Goal: Information Seeking & Learning: Find specific fact

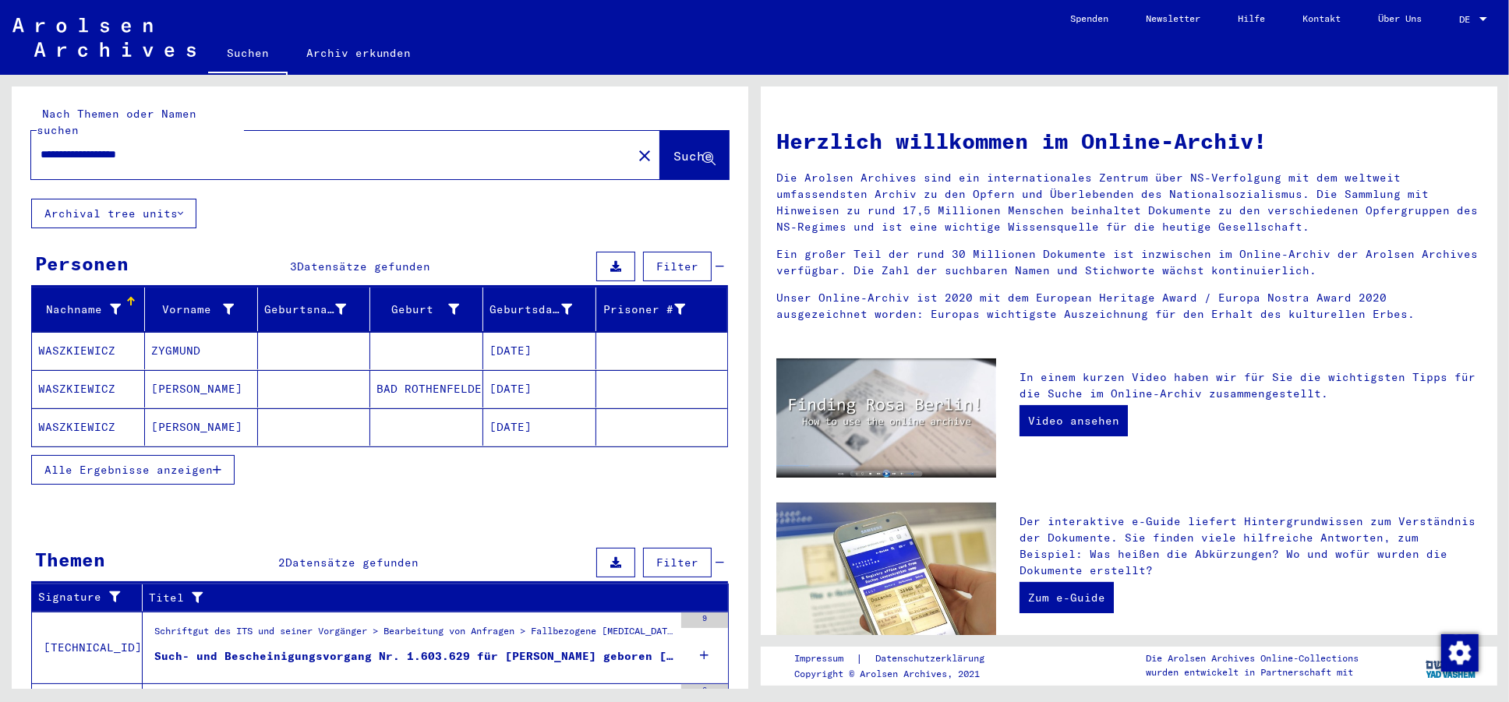
click at [492, 474] on div "Alle Ergebnisse anzeigen" at bounding box center [379, 469] width 697 height 45
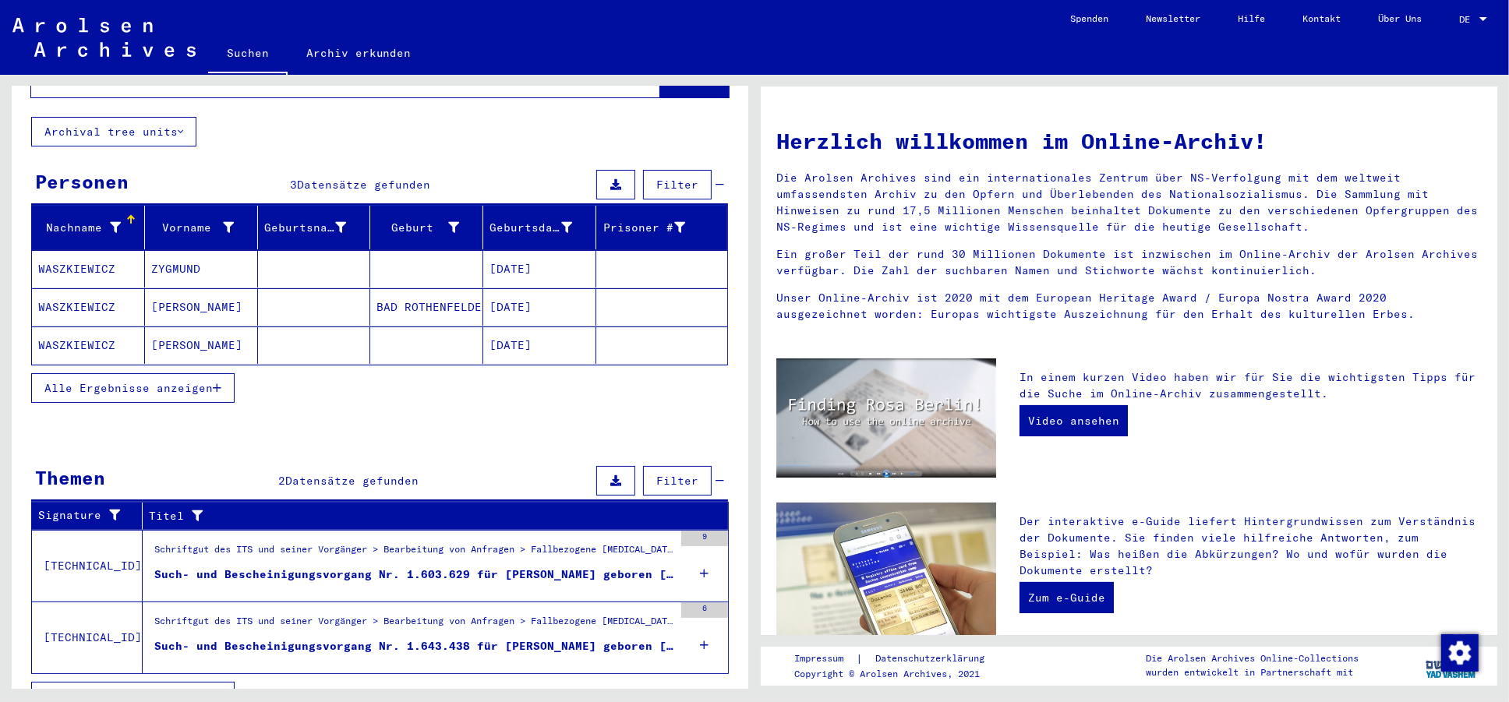
scroll to position [99, 0]
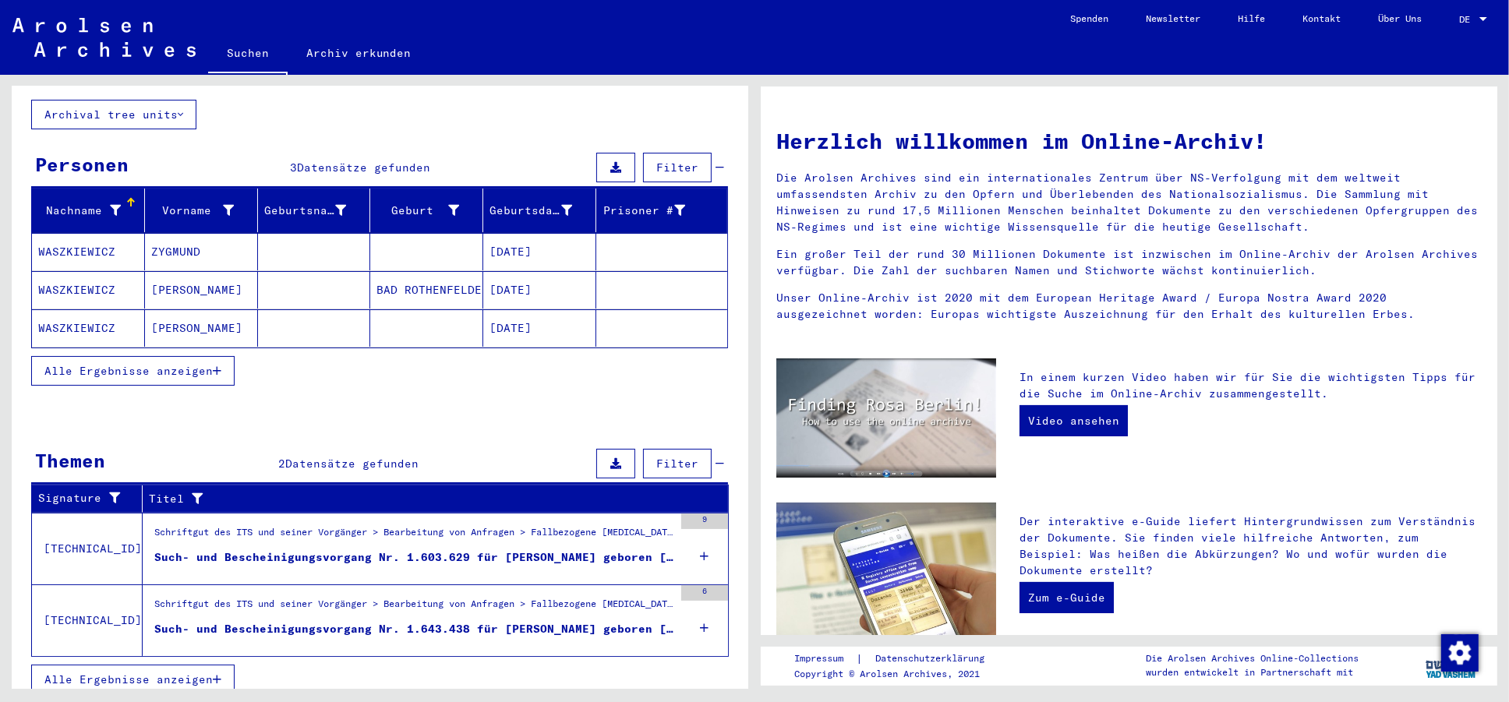
click at [486, 550] on div "Such- und Bescheinigungsvorgang Nr. 1.603.629 für [PERSON_NAME] geboren [DEMOGR…" at bounding box center [413, 558] width 519 height 16
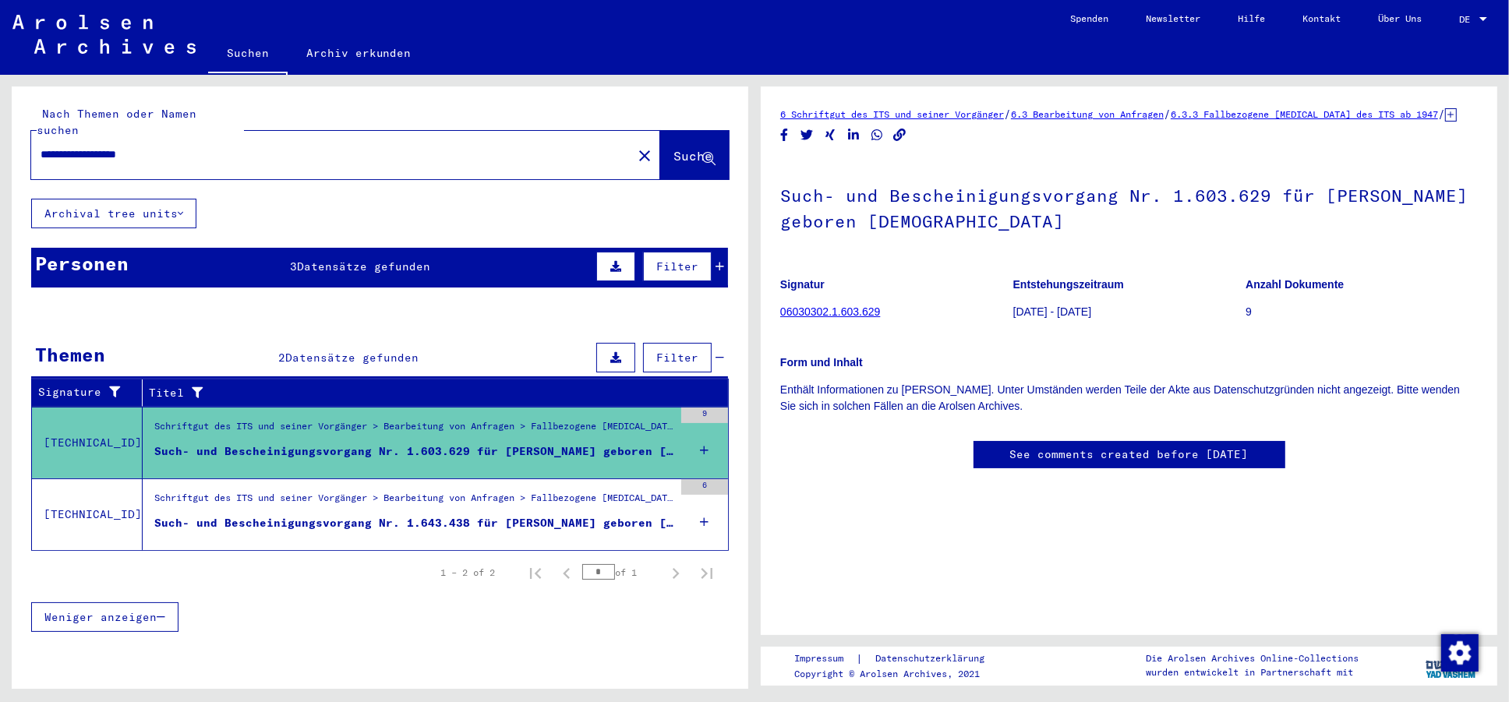
click at [1466, 14] on div "DE DE" at bounding box center [1474, 15] width 31 height 27
click at [1445, 36] on span "English" at bounding box center [1456, 28] width 63 height 28
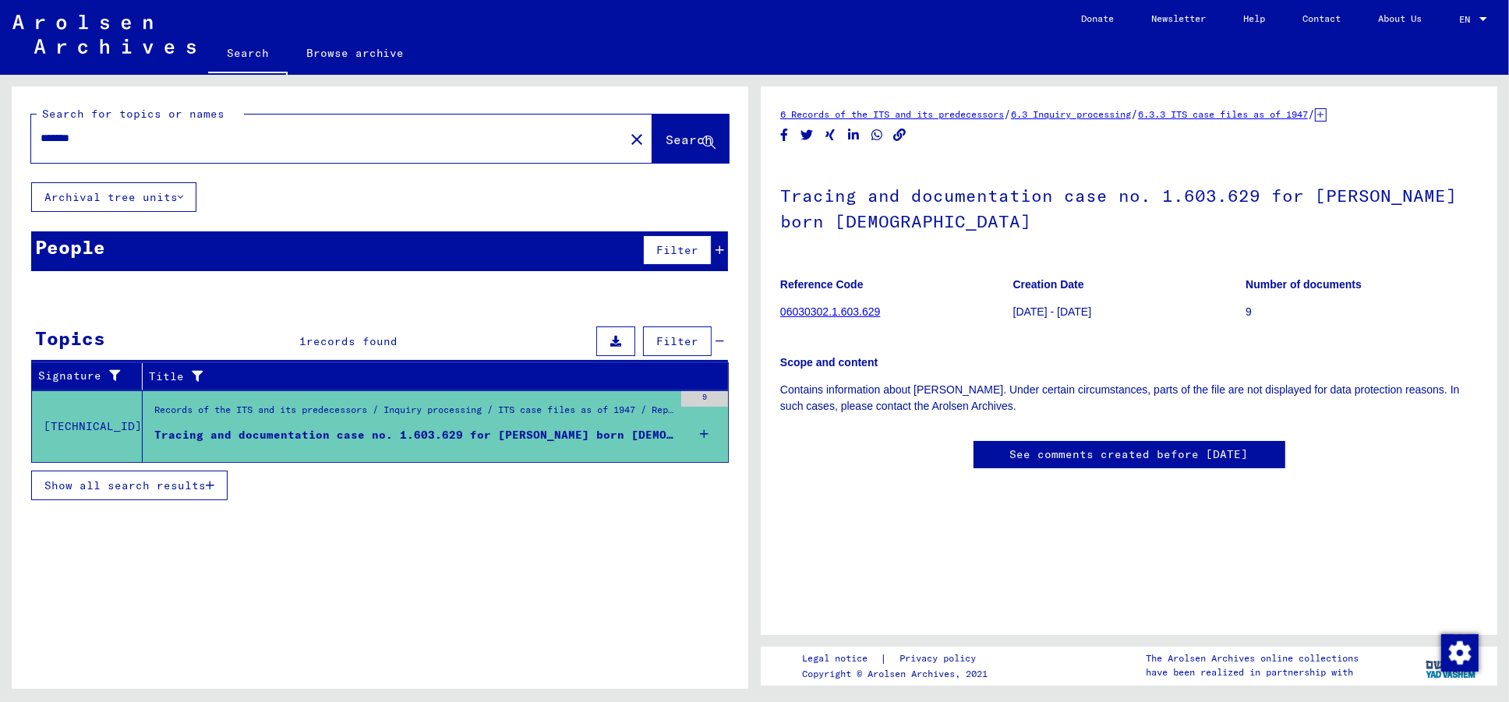
click at [557, 444] on figure "Tracing and documentation case no. 1.603.629 for [PERSON_NAME] born [DEMOGRAPHI…" at bounding box center [413, 438] width 519 height 23
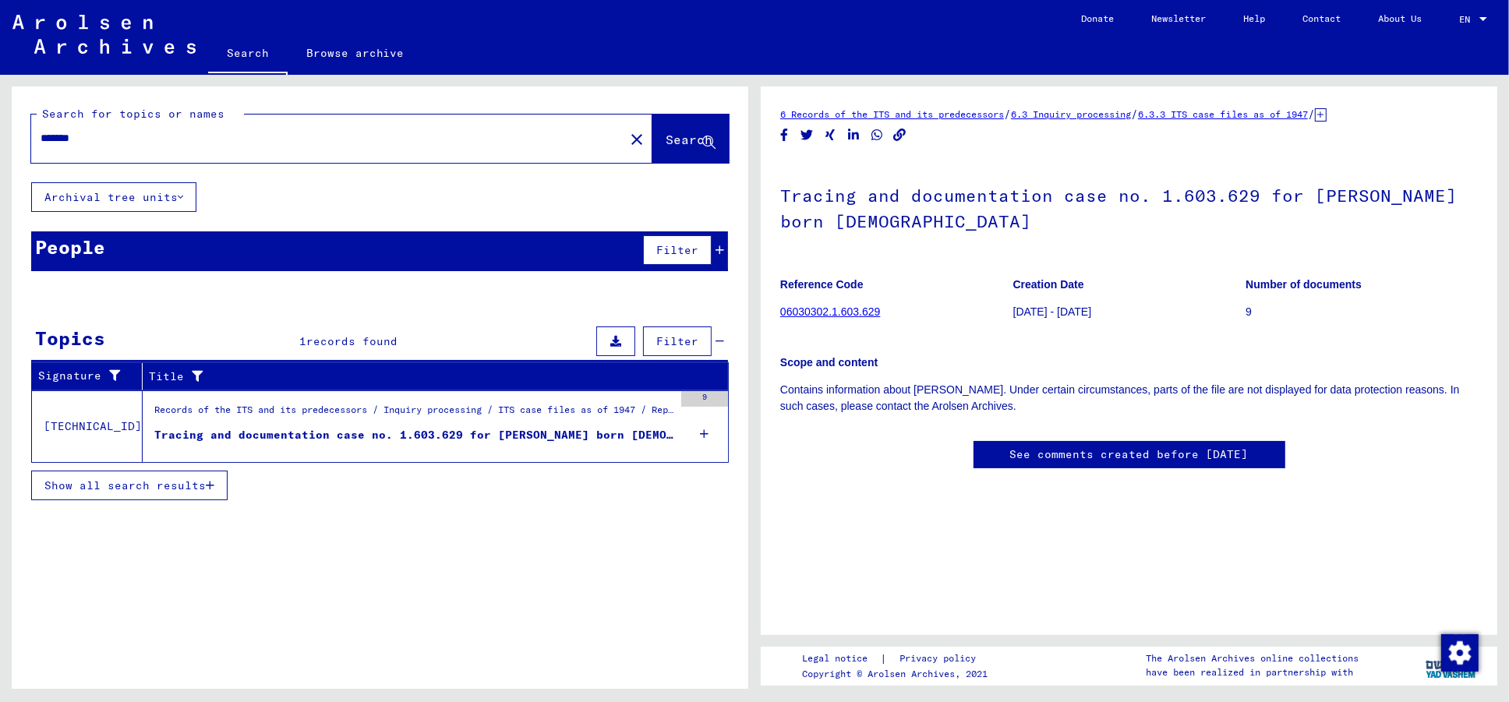
click at [505, 433] on div "Tracing and documentation case no. 1.603.629 for [PERSON_NAME] born [DEMOGRAPHI…" at bounding box center [413, 435] width 519 height 16
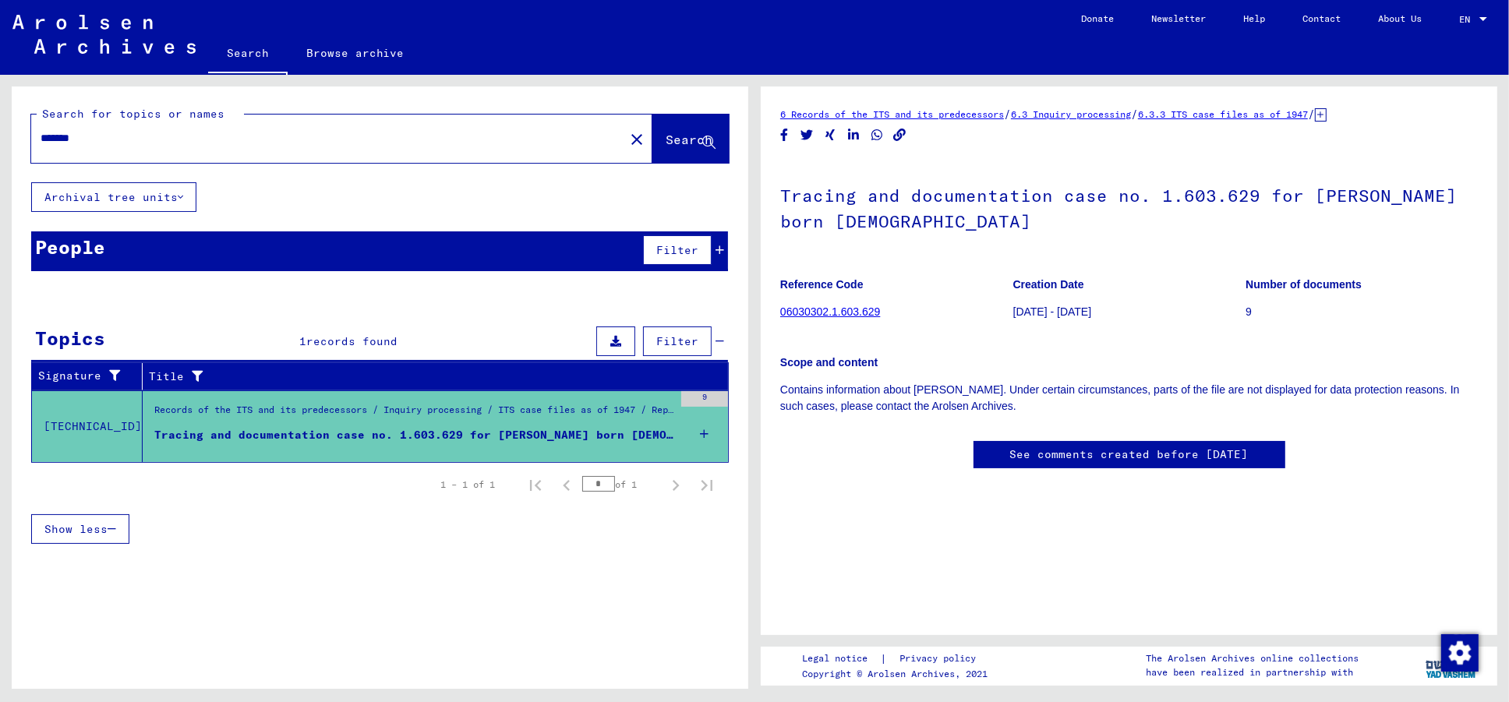
click at [253, 147] on input "*******" at bounding box center [328, 138] width 575 height 16
type input "*"
type input "**********"
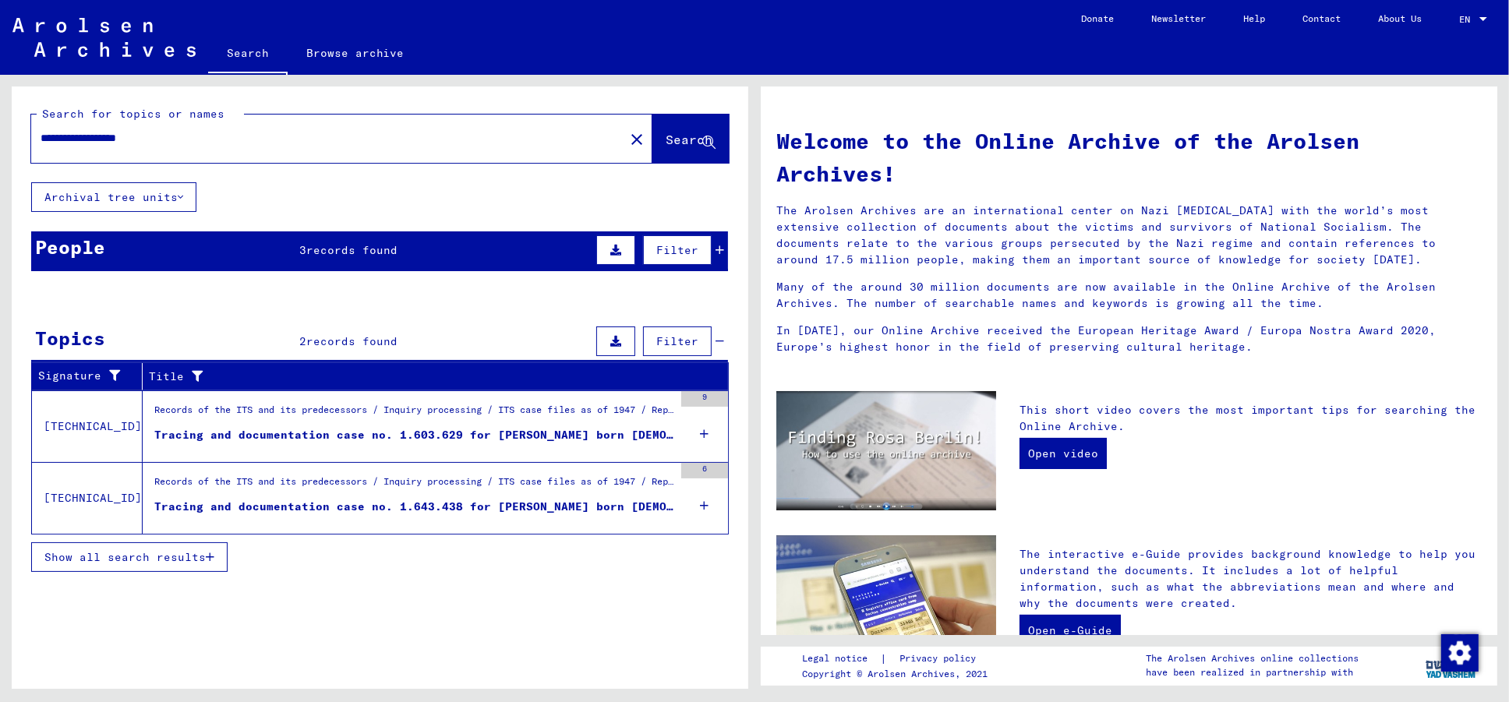
click at [514, 513] on div "Tracing and documentation case no. 1.643.438 for [PERSON_NAME] born [DEMOGRAPHI…" at bounding box center [413, 507] width 519 height 16
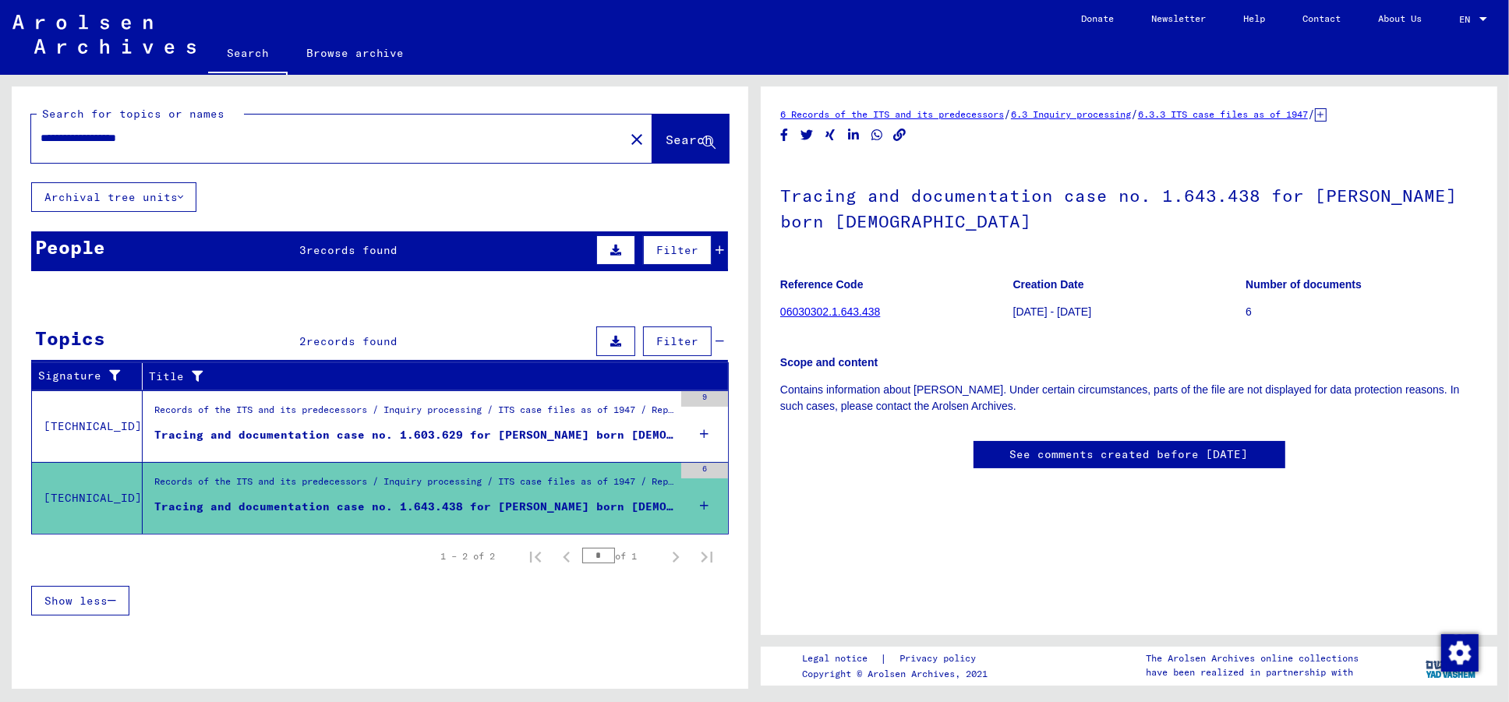
click at [552, 253] on div "People 3 records found Filter" at bounding box center [379, 252] width 697 height 40
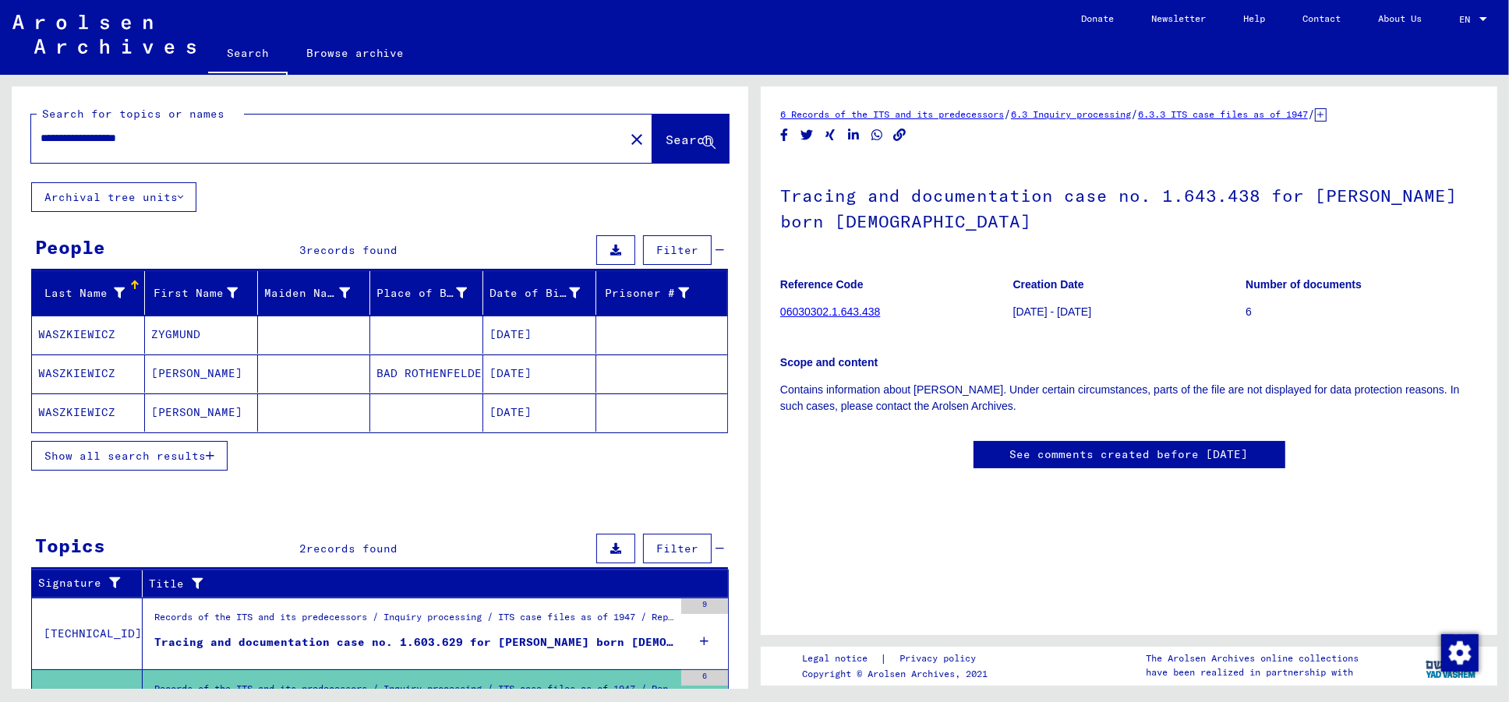
click at [109, 341] on mat-cell "WASZKIEWICZ" at bounding box center [88, 335] width 113 height 38
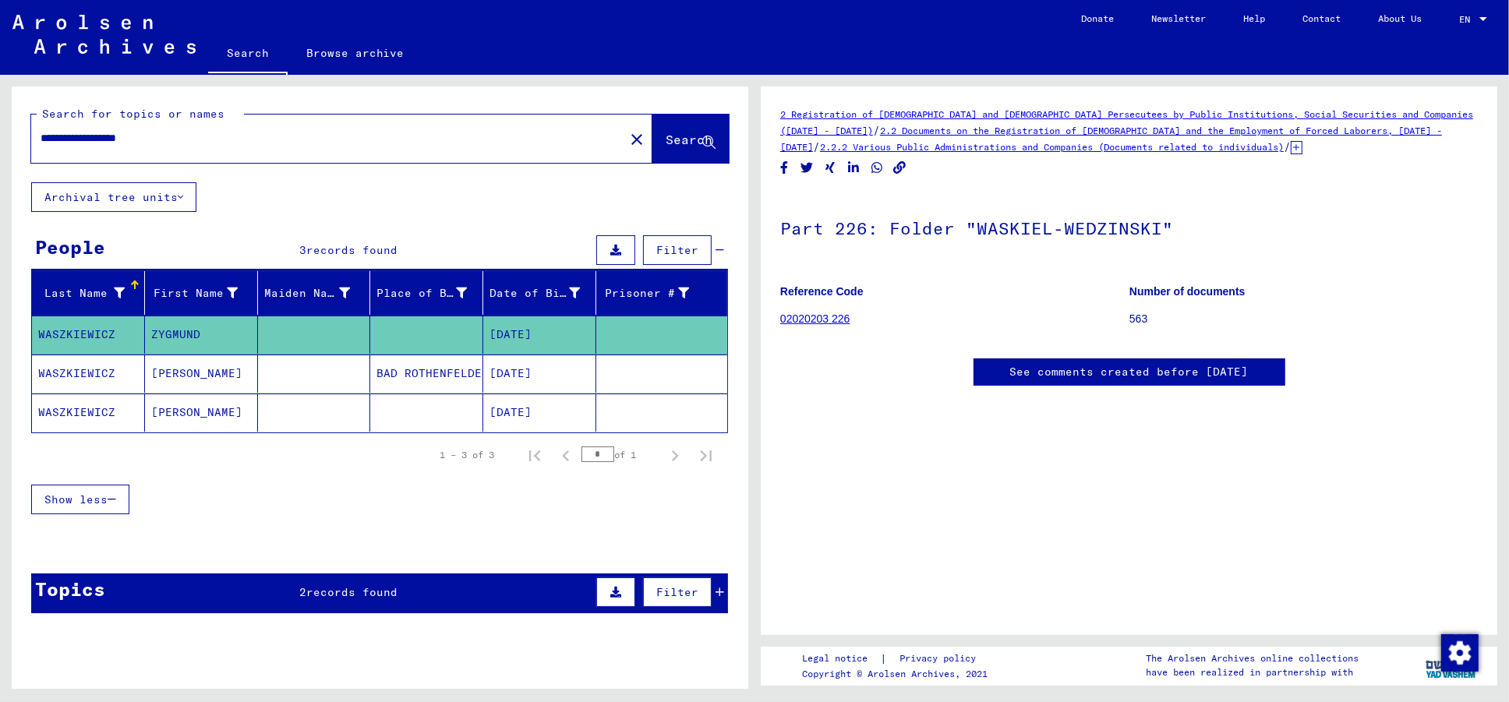
click at [178, 378] on mat-cell "[PERSON_NAME]" at bounding box center [201, 374] width 113 height 38
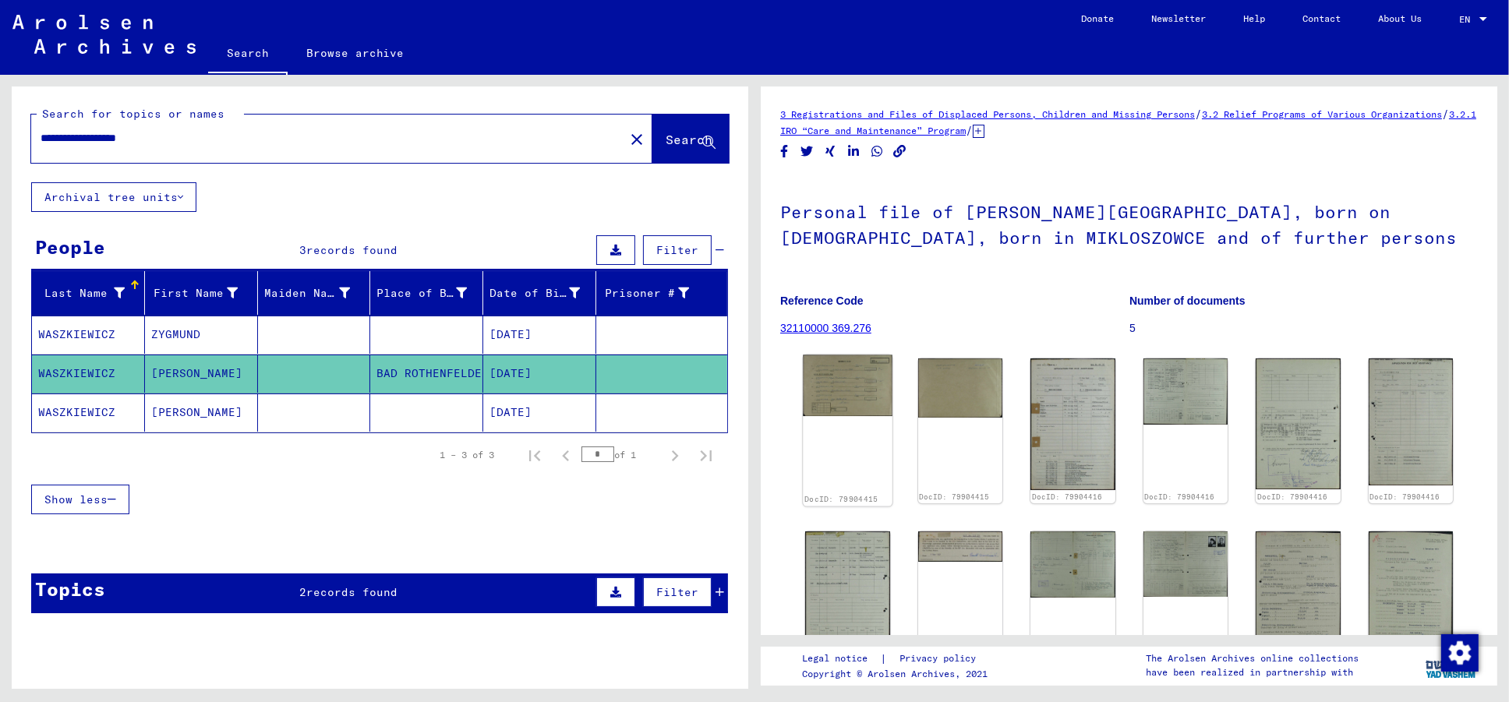
click at [848, 393] on img at bounding box center [847, 386] width 89 height 62
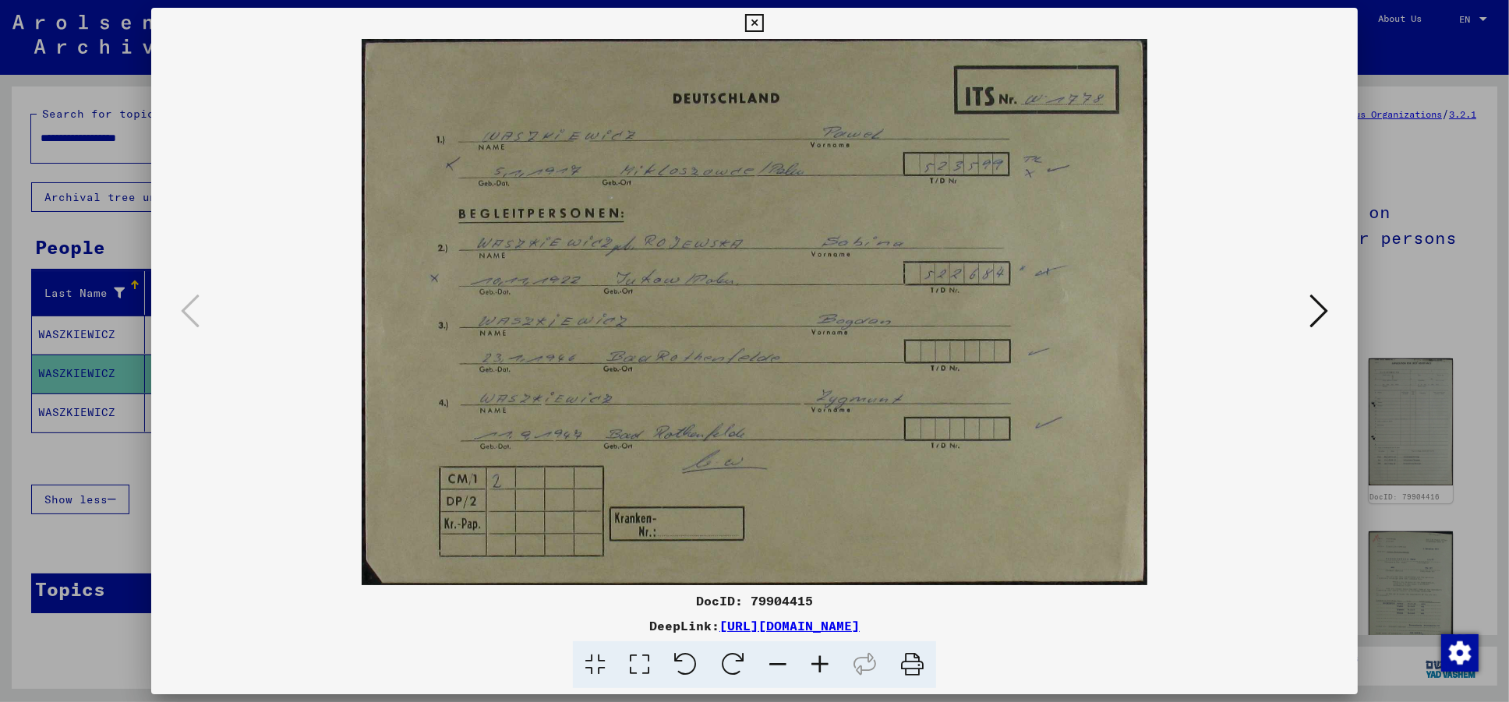
click at [1317, 316] on icon at bounding box center [1319, 310] width 19 height 37
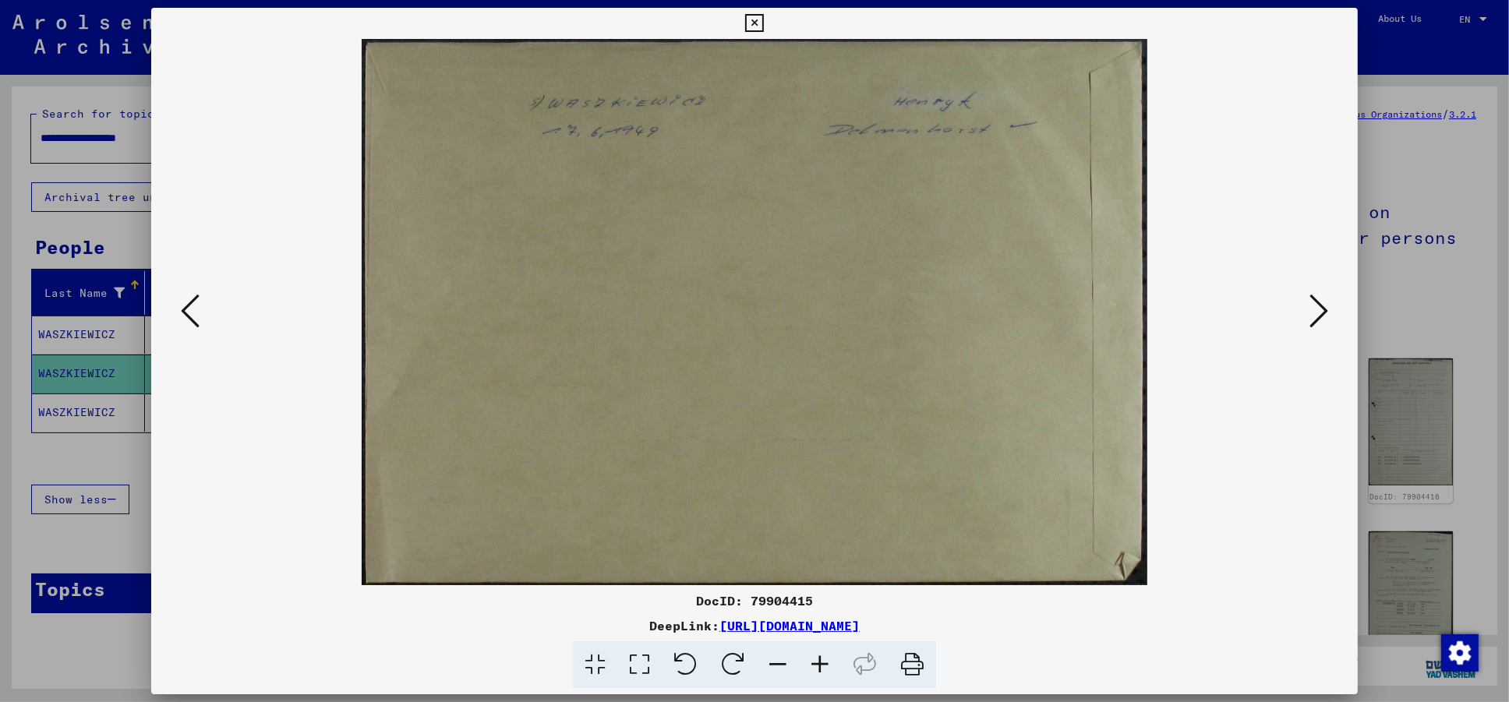
click at [1317, 316] on icon at bounding box center [1319, 310] width 19 height 37
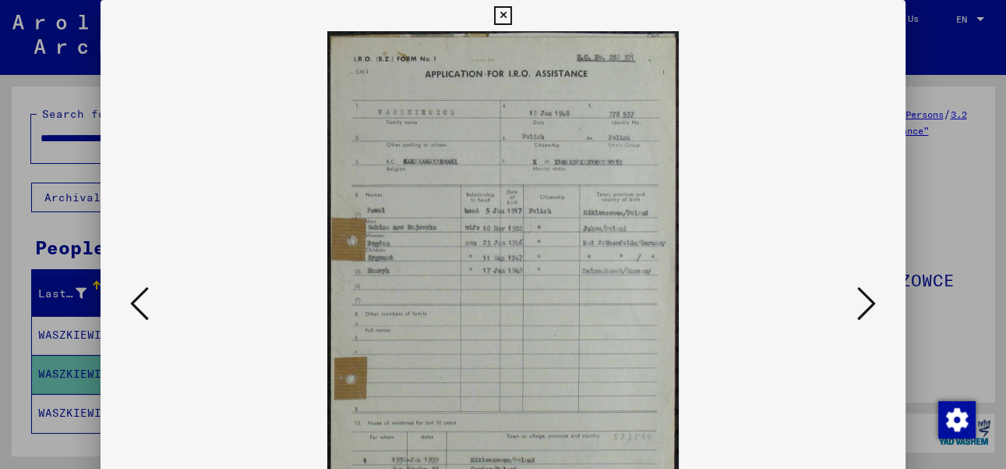
click at [875, 306] on icon at bounding box center [867, 303] width 19 height 37
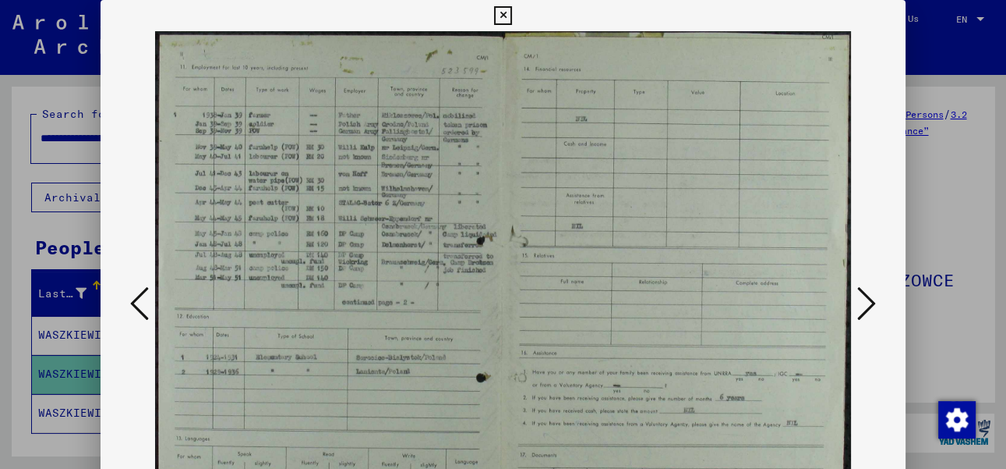
click at [875, 306] on icon at bounding box center [867, 303] width 19 height 37
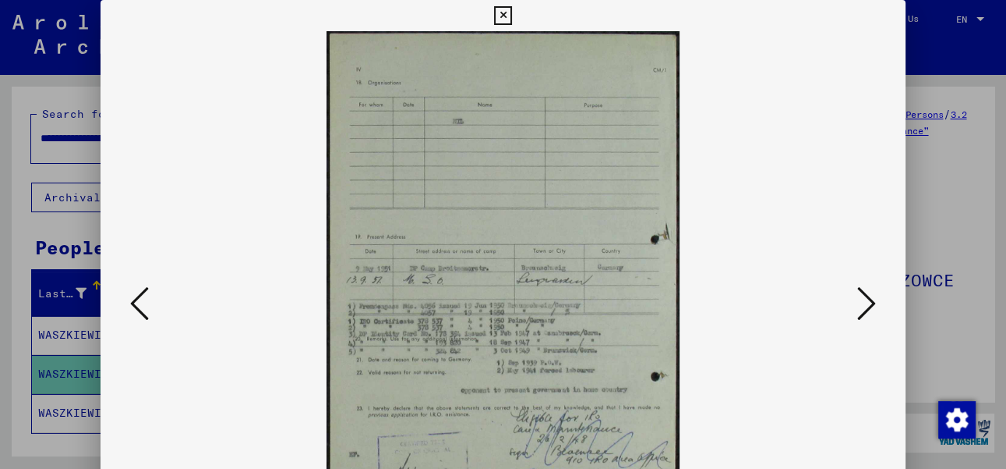
click at [875, 306] on icon at bounding box center [867, 303] width 19 height 37
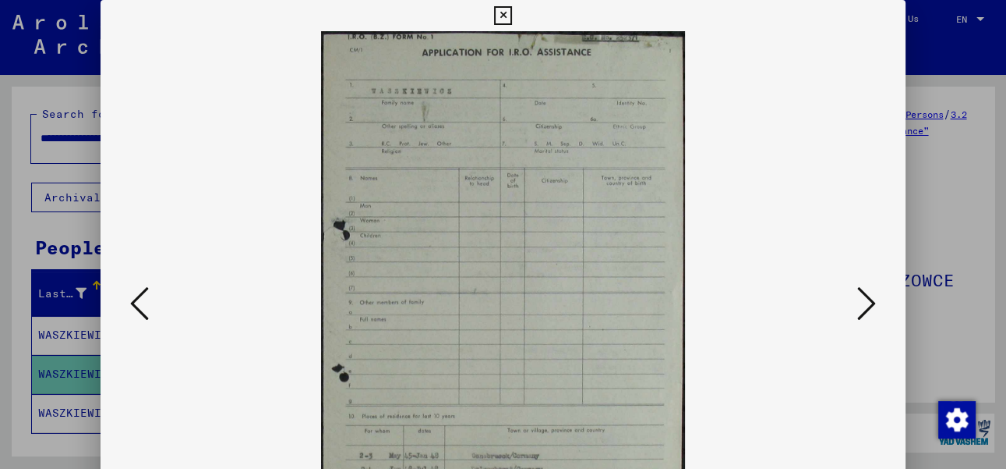
click at [875, 306] on icon at bounding box center [867, 303] width 19 height 37
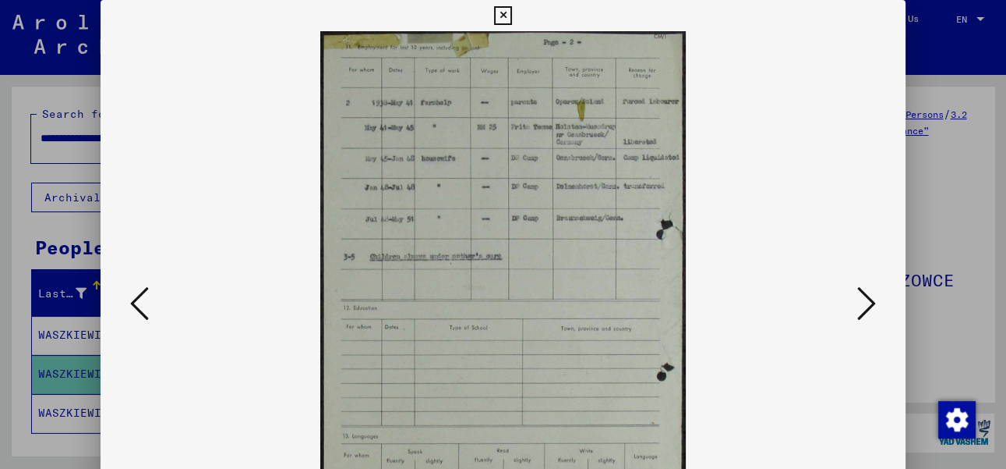
click at [875, 306] on icon at bounding box center [867, 303] width 19 height 37
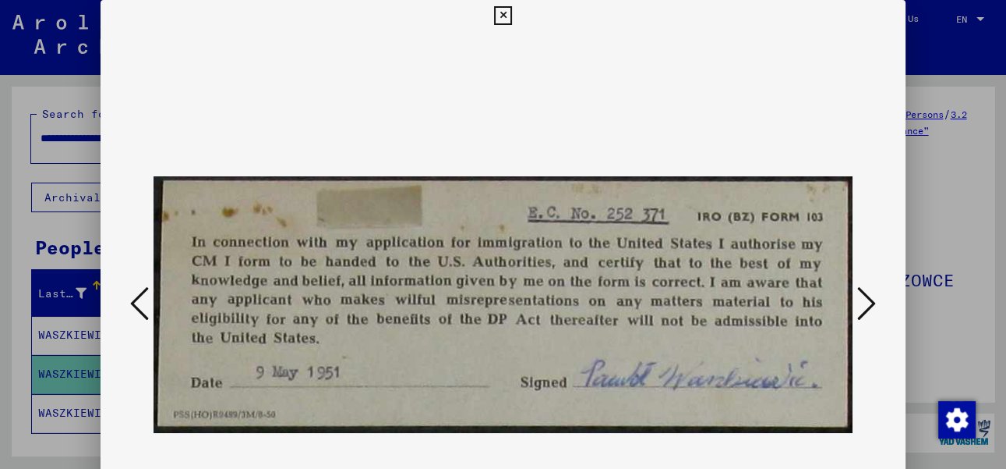
click at [875, 306] on icon at bounding box center [867, 303] width 19 height 37
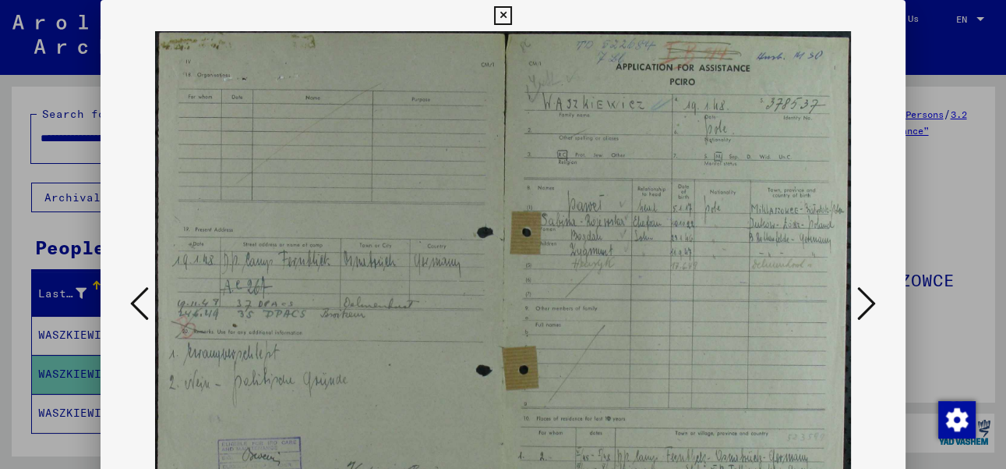
click at [875, 306] on icon at bounding box center [867, 303] width 19 height 37
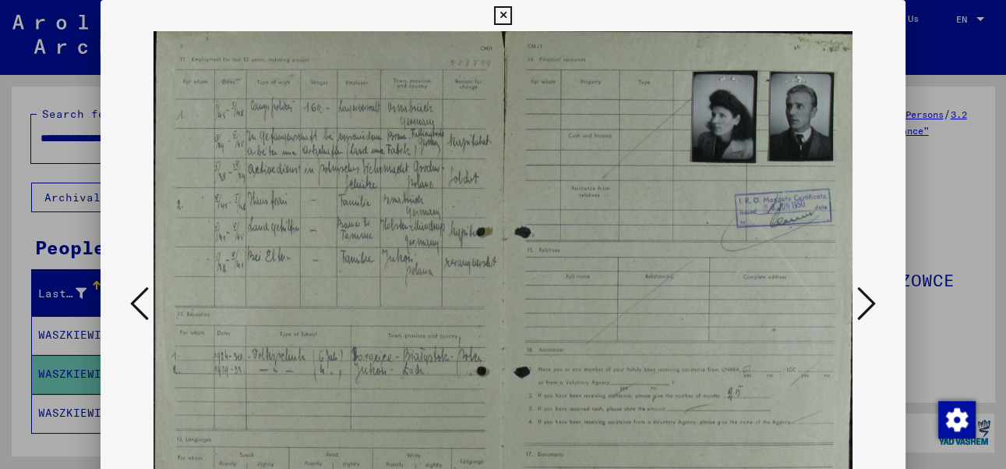
click at [875, 306] on icon at bounding box center [867, 303] width 19 height 37
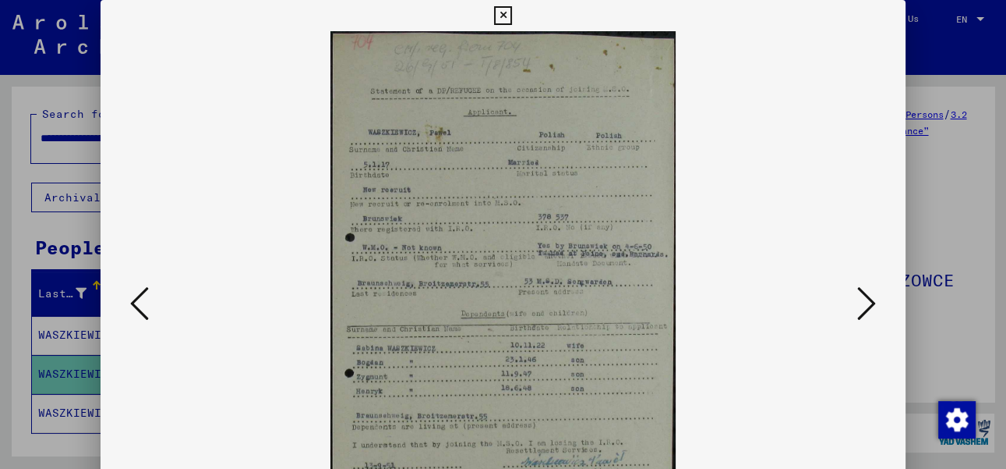
click at [875, 306] on icon at bounding box center [867, 303] width 19 height 37
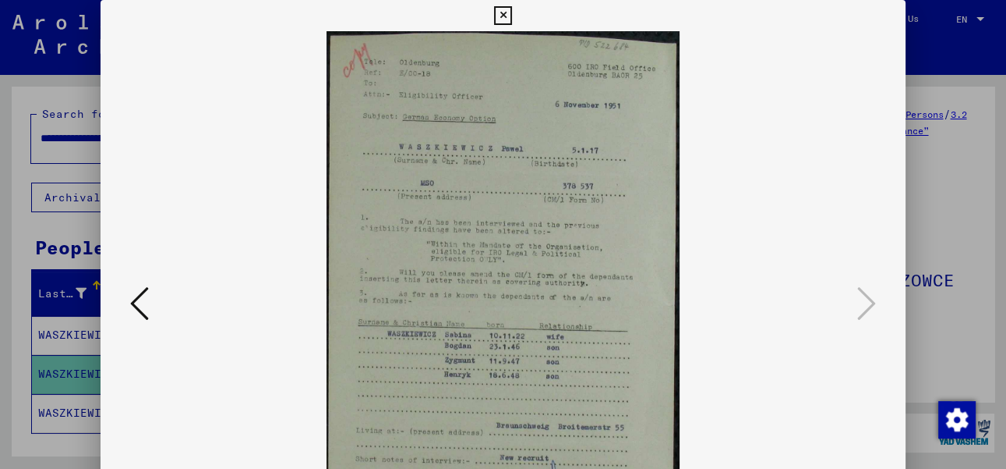
click at [512, 12] on icon at bounding box center [503, 15] width 18 height 19
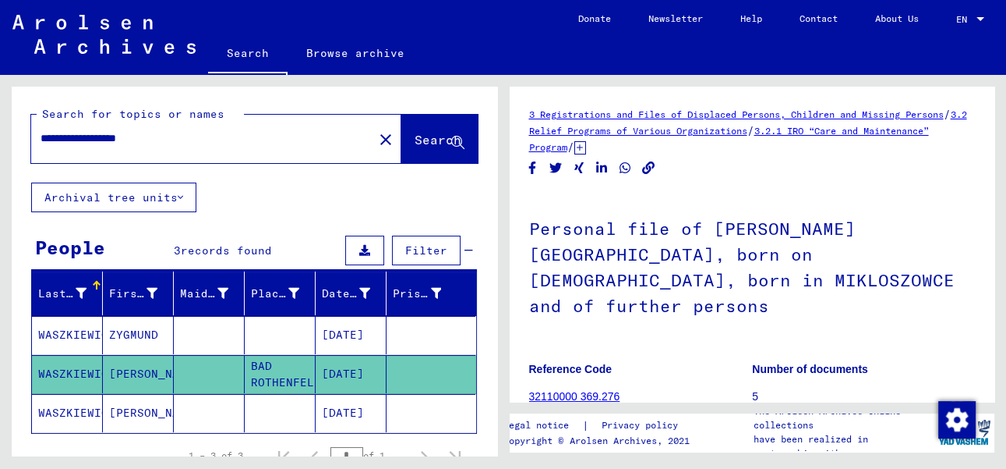
click at [135, 419] on mat-cell "[PERSON_NAME]" at bounding box center [138, 413] width 71 height 38
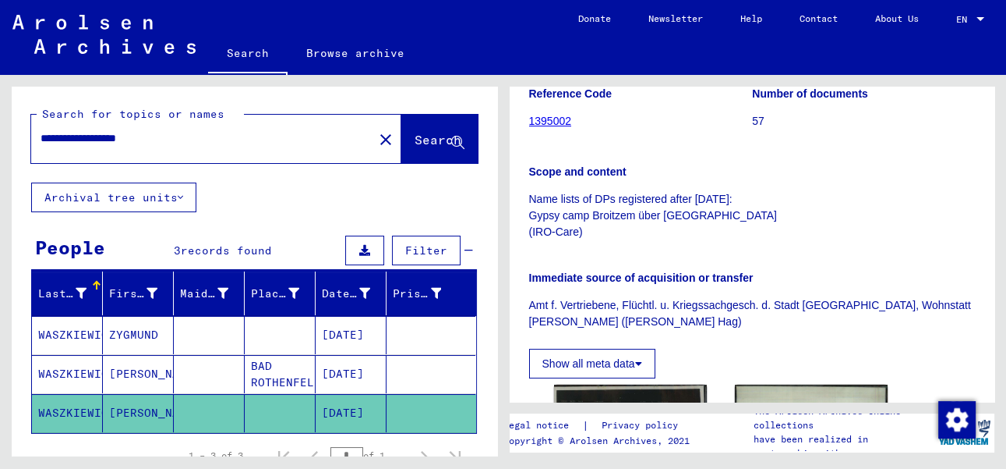
scroll to position [537, 0]
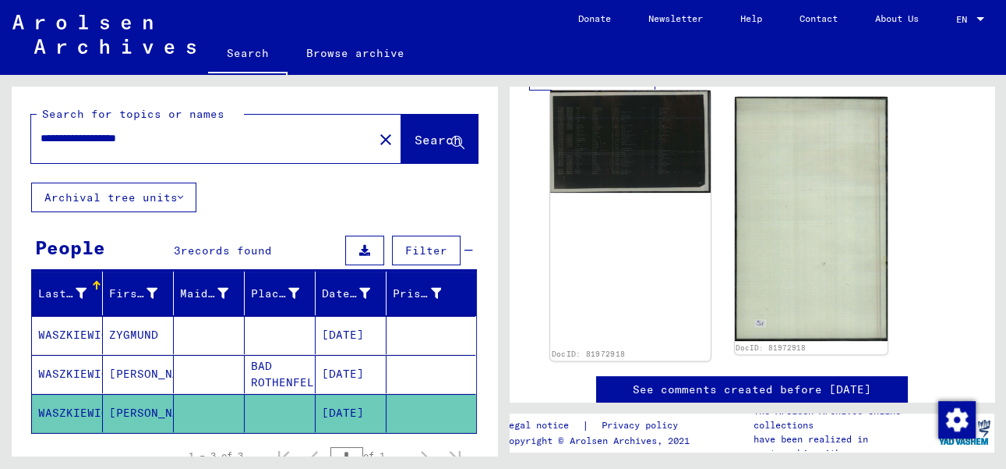
click at [624, 139] on img at bounding box center [630, 141] width 161 height 102
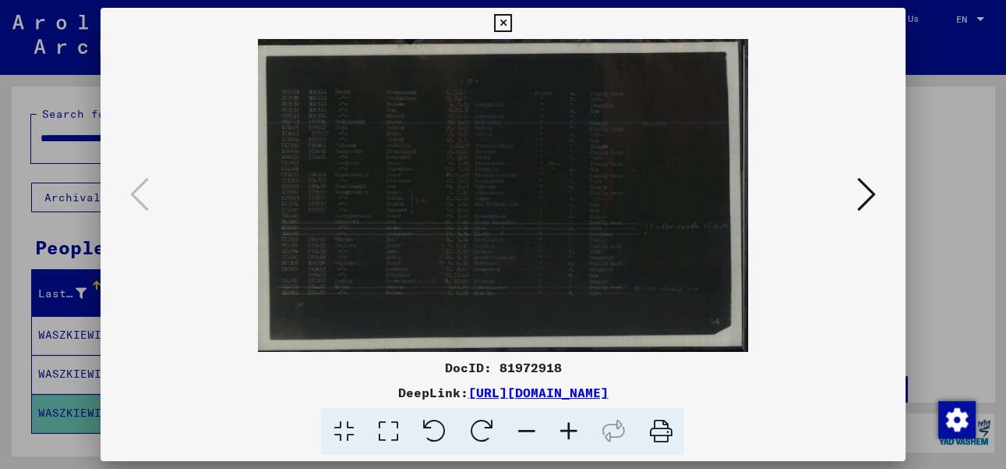
click at [512, 26] on icon at bounding box center [503, 23] width 18 height 19
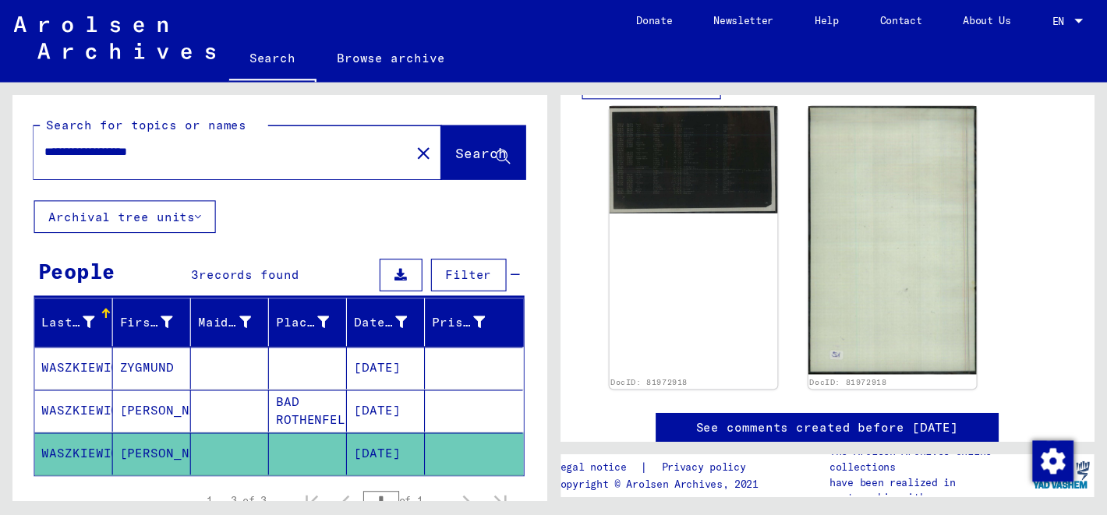
scroll to position [249, 0]
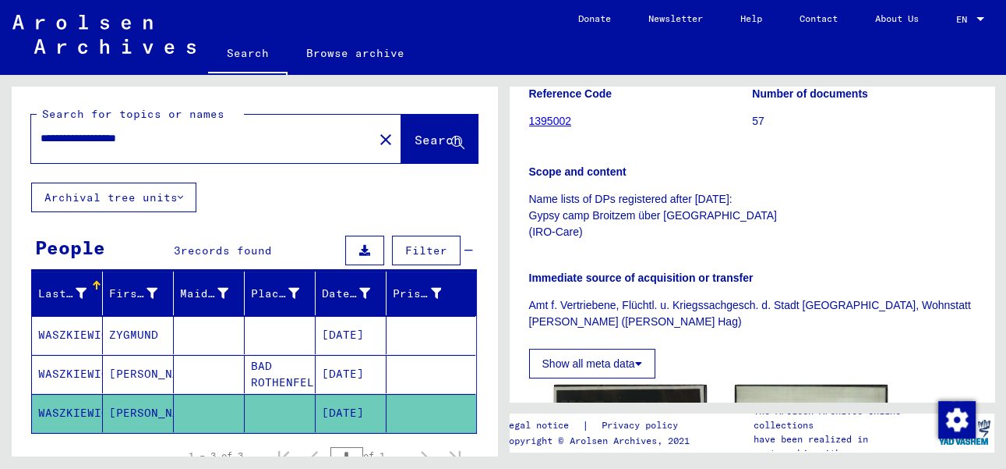
drag, startPoint x: 197, startPoint y: 149, endPoint x: 182, endPoint y: 143, distance: 16.5
click at [182, 143] on div "**********" at bounding box center [197, 138] width 333 height 35
click at [182, 143] on input "**********" at bounding box center [203, 138] width 324 height 16
type input "*"
